Goal: Entertainment & Leisure: Consume media (video, audio)

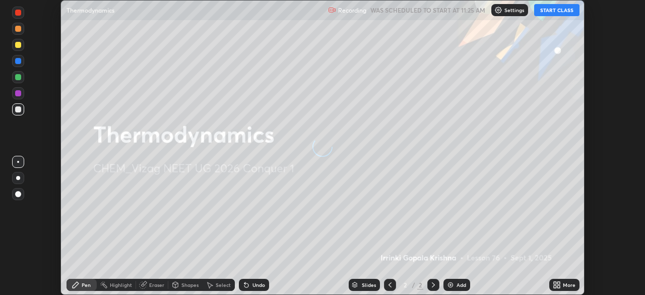
scroll to position [295, 645]
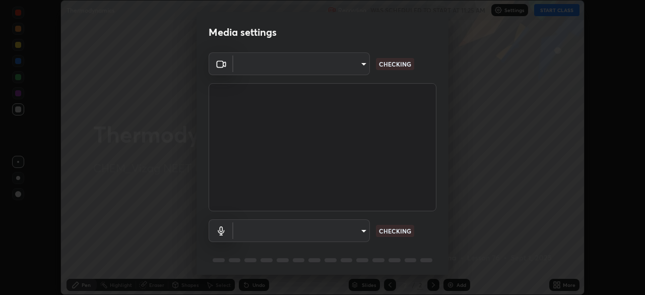
type input "c8c717a453bc6af87d0d9447014eaadff0a6dbce01dab39064dd32f4d5d90c45"
type input "default"
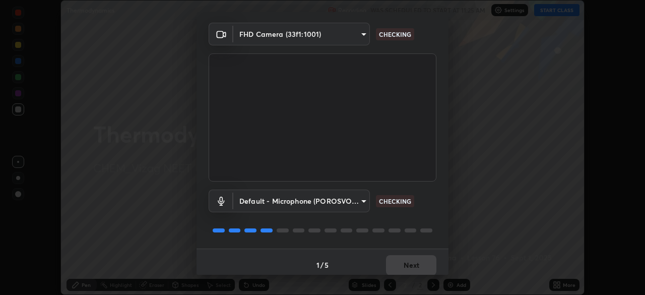
scroll to position [36, 0]
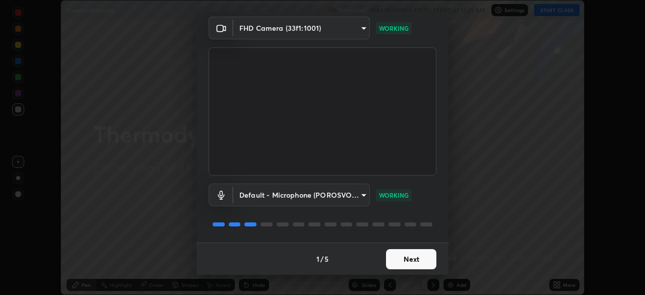
click at [414, 255] on button "Next" at bounding box center [411, 259] width 50 height 20
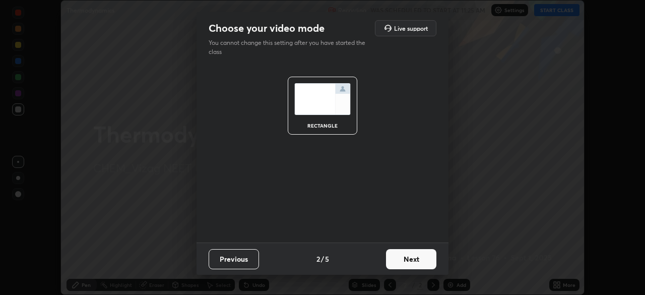
scroll to position [0, 0]
click at [418, 259] on button "Next" at bounding box center [411, 259] width 50 height 20
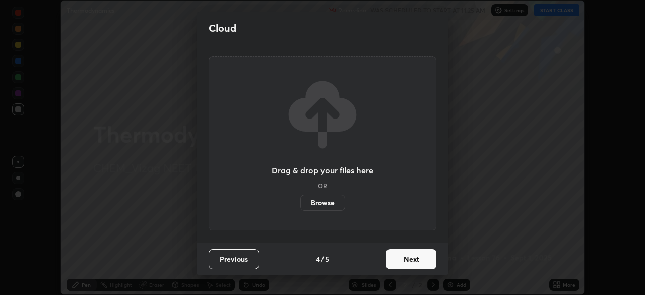
click at [415, 260] on button "Next" at bounding box center [411, 259] width 50 height 20
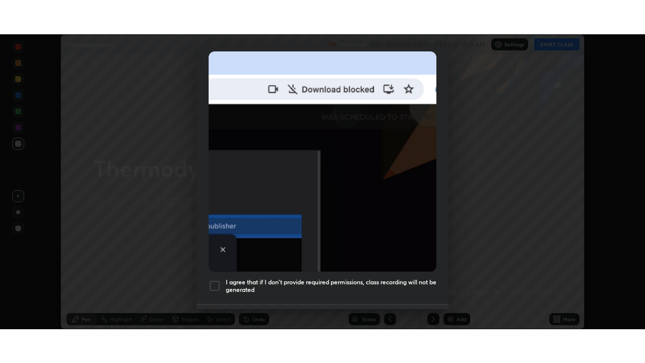
scroll to position [241, 0]
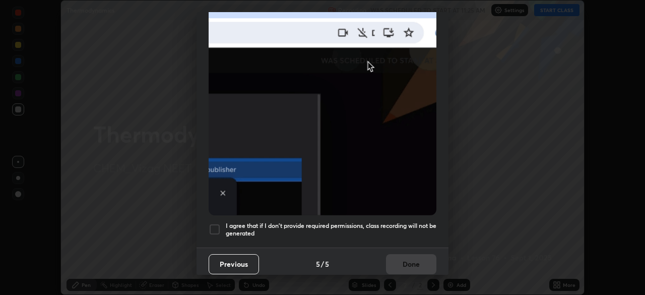
click at [310, 222] on h5 "I agree that if I don't provide required permissions, class recording will not …" at bounding box center [331, 230] width 211 height 16
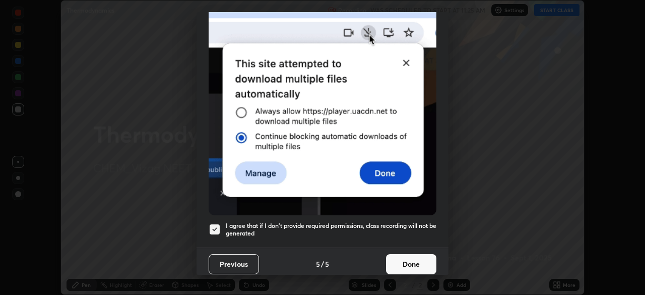
click at [395, 258] on button "Done" at bounding box center [411, 264] width 50 height 20
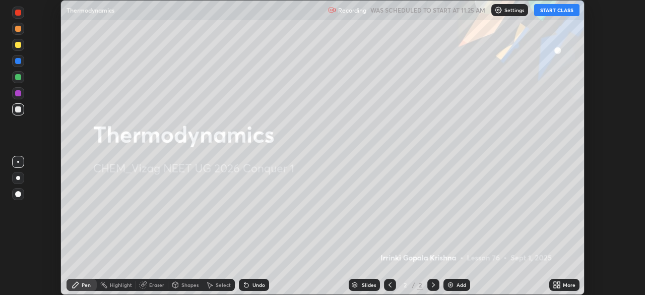
click at [449, 285] on img at bounding box center [451, 285] width 8 height 8
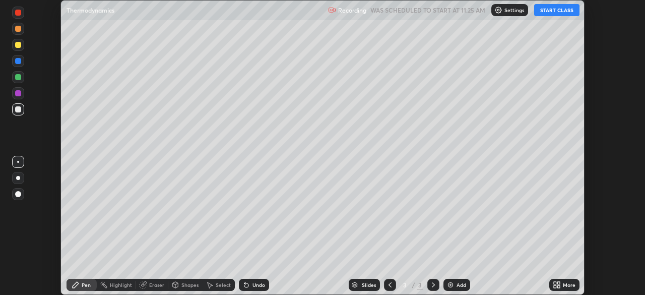
click at [555, 283] on icon at bounding box center [555, 283] width 3 height 3
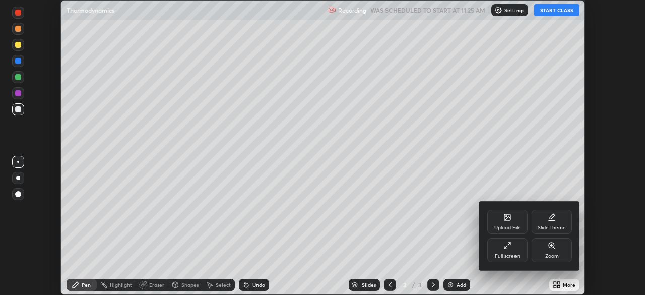
click at [500, 252] on div "Full screen" at bounding box center [507, 250] width 40 height 24
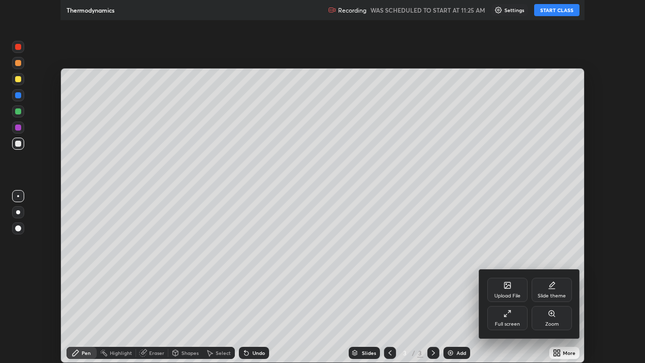
scroll to position [363, 645]
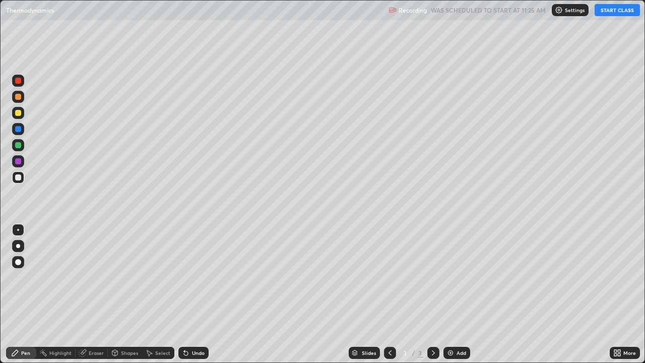
click at [603, 14] on button "START CLASS" at bounding box center [617, 10] width 45 height 12
click at [19, 262] on div at bounding box center [18, 262] width 6 height 6
click at [16, 114] on div at bounding box center [18, 113] width 6 height 6
click at [18, 177] on div at bounding box center [18, 177] width 6 height 6
click at [452, 294] on img at bounding box center [451, 353] width 8 height 8
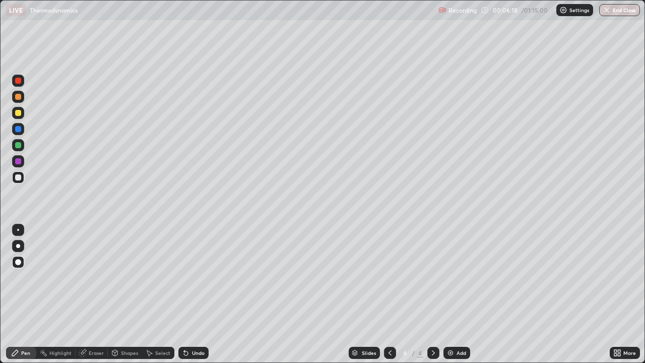
click at [18, 115] on div at bounding box center [18, 113] width 6 height 6
click at [450, 294] on img at bounding box center [451, 353] width 8 height 8
click at [23, 176] on div at bounding box center [18, 177] width 12 height 12
click at [192, 294] on div "Undo" at bounding box center [198, 352] width 13 height 5
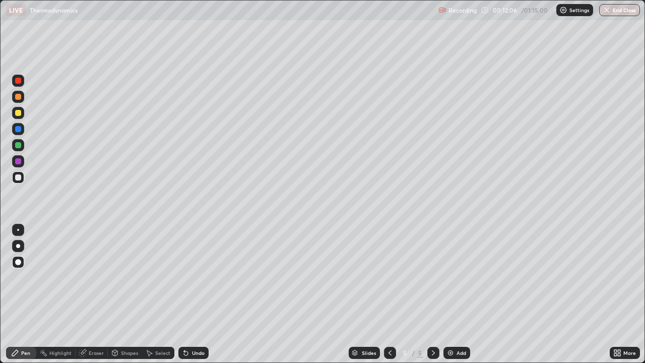
click at [448, 294] on img at bounding box center [451, 353] width 8 height 8
click at [17, 143] on div at bounding box center [18, 145] width 6 height 6
click at [17, 111] on div at bounding box center [18, 113] width 6 height 6
click at [88, 294] on div "Eraser" at bounding box center [92, 353] width 32 height 12
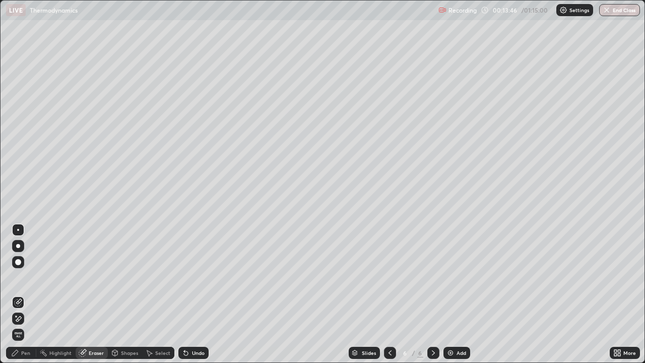
click at [23, 294] on div "Pen" at bounding box center [21, 353] width 30 height 12
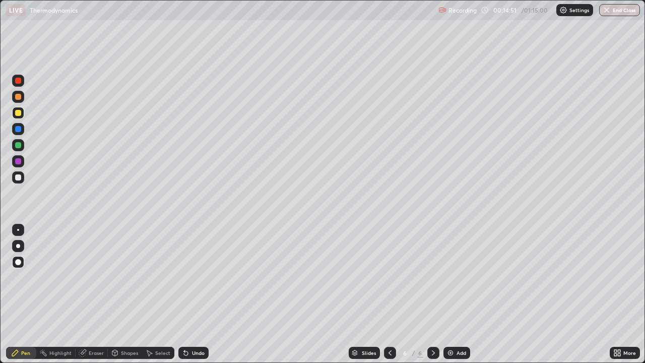
click at [18, 179] on div at bounding box center [18, 177] width 6 height 6
click at [449, 294] on img at bounding box center [451, 353] width 8 height 8
click at [20, 178] on div at bounding box center [18, 177] width 6 height 6
click at [457, 294] on div "Add" at bounding box center [462, 352] width 10 height 5
click at [201, 294] on div "Undo" at bounding box center [193, 353] width 30 height 12
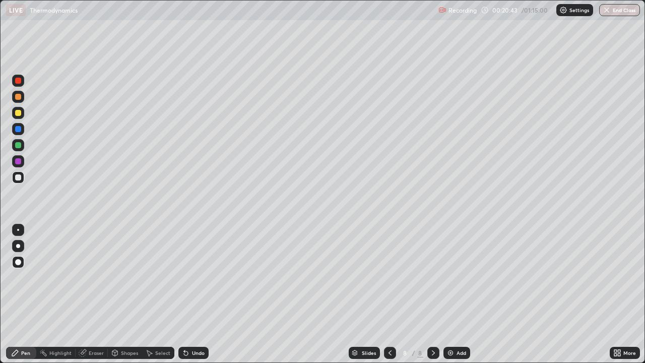
click at [197, 294] on div "Undo" at bounding box center [193, 353] width 30 height 12
click at [188, 294] on icon at bounding box center [186, 353] width 8 height 8
click at [185, 294] on icon at bounding box center [186, 353] width 4 height 4
click at [184, 294] on icon at bounding box center [186, 353] width 4 height 4
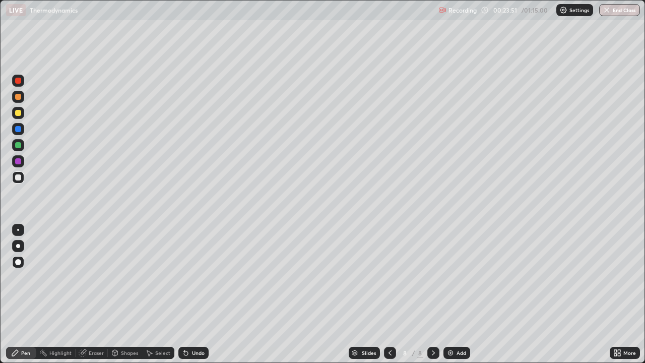
click at [447, 294] on img at bounding box center [451, 353] width 8 height 8
click at [89, 294] on div "Eraser" at bounding box center [96, 352] width 15 height 5
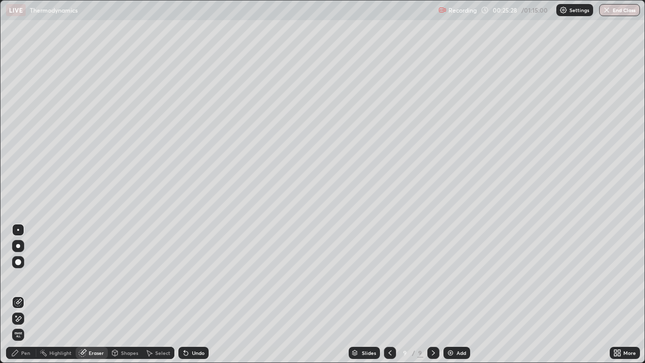
click at [27, 294] on div "Pen" at bounding box center [25, 352] width 9 height 5
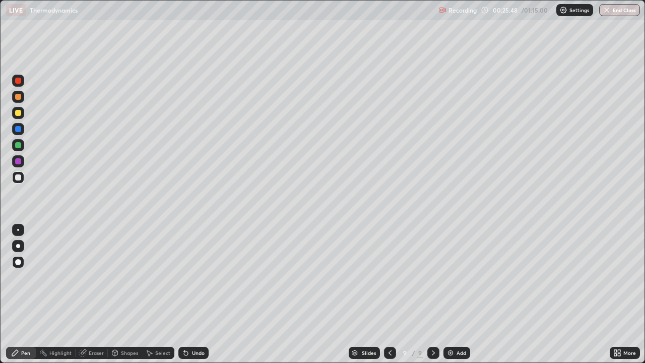
click at [15, 143] on div at bounding box center [18, 145] width 6 height 6
click at [21, 115] on div at bounding box center [18, 113] width 12 height 12
click at [193, 294] on div "Undo" at bounding box center [198, 352] width 13 height 5
click at [191, 294] on div "Undo" at bounding box center [193, 353] width 30 height 12
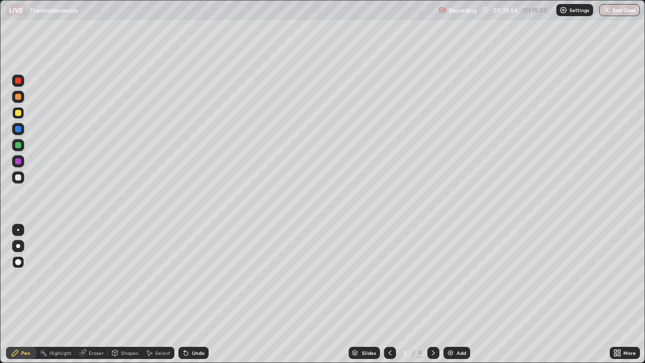
click at [195, 294] on div "Undo" at bounding box center [198, 352] width 13 height 5
click at [197, 294] on div "Undo" at bounding box center [198, 352] width 13 height 5
click at [451, 294] on img at bounding box center [451, 353] width 8 height 8
click at [388, 294] on icon at bounding box center [390, 353] width 8 height 8
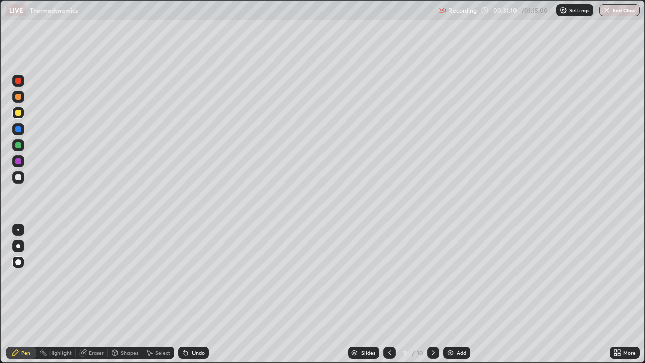
click at [433, 294] on icon at bounding box center [434, 353] width 8 height 8
click at [384, 294] on div at bounding box center [390, 353] width 12 height 12
click at [431, 294] on div at bounding box center [433, 353] width 12 height 12
click at [17, 176] on div at bounding box center [18, 177] width 6 height 6
click at [450, 294] on img at bounding box center [451, 353] width 8 height 8
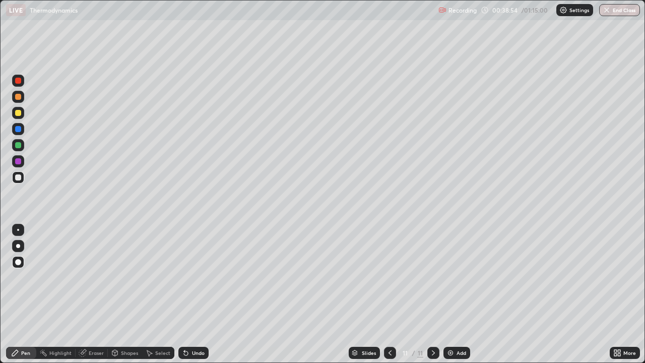
click at [449, 294] on img at bounding box center [451, 353] width 8 height 8
click at [18, 179] on div at bounding box center [18, 177] width 6 height 6
click at [449, 294] on div "Add" at bounding box center [457, 353] width 27 height 12
click at [20, 163] on div at bounding box center [18, 161] width 6 height 6
click at [448, 294] on img at bounding box center [451, 353] width 8 height 8
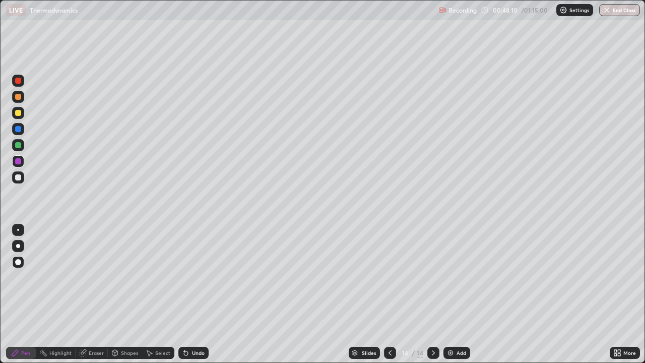
click at [19, 180] on div at bounding box center [18, 177] width 6 height 6
click at [184, 294] on icon at bounding box center [186, 353] width 4 height 4
click at [185, 294] on icon at bounding box center [186, 353] width 4 height 4
click at [184, 294] on icon at bounding box center [184, 350] width 1 height 1
click at [444, 294] on div "Add" at bounding box center [457, 353] width 27 height 12
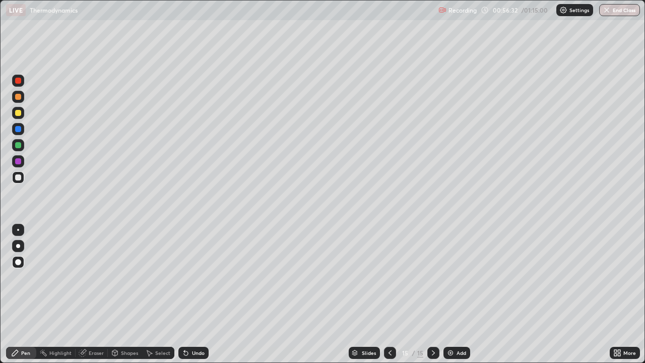
click at [449, 294] on img at bounding box center [451, 353] width 8 height 8
click at [184, 294] on icon at bounding box center [184, 350] width 1 height 1
click at [621, 12] on button "End Class" at bounding box center [619, 10] width 41 height 12
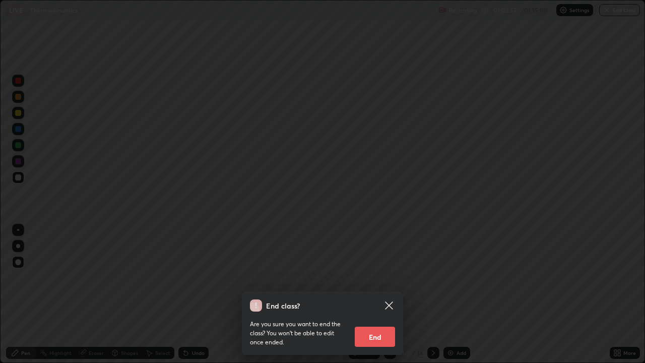
click at [373, 294] on button "End" at bounding box center [375, 337] width 40 height 20
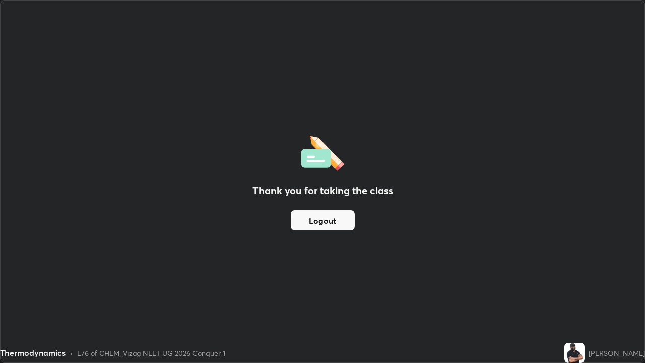
click at [334, 217] on button "Logout" at bounding box center [323, 220] width 64 height 20
